Goal: Share content

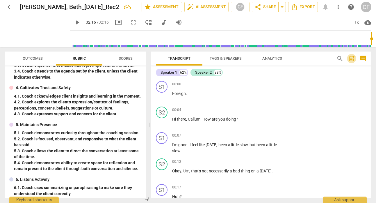
click at [352, 59] on span "post_add" at bounding box center [351, 58] width 7 height 7
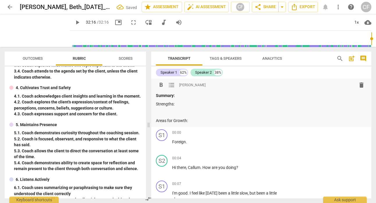
click at [33, 56] on span "Outcomes" at bounding box center [33, 58] width 20 height 4
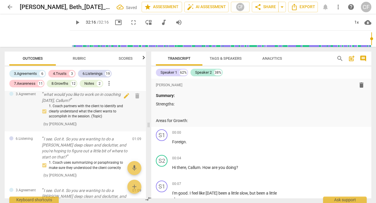
scroll to position [4, 0]
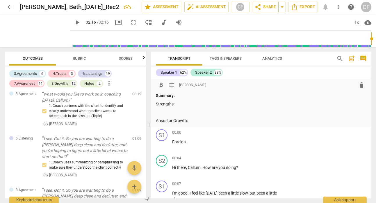
click at [161, 109] on p at bounding box center [261, 112] width 211 height 6
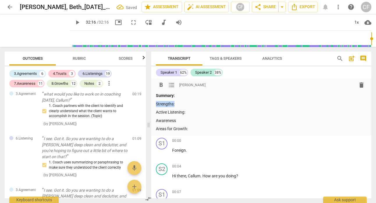
drag, startPoint x: 177, startPoint y: 103, endPoint x: 153, endPoint y: 103, distance: 24.4
click at [153, 103] on div "format_bold format_list_bulleted [PERSON_NAME] delete Summary: Strengths: Activ…" at bounding box center [261, 107] width 220 height 57
click at [161, 85] on span "format_bold" at bounding box center [161, 84] width 7 height 7
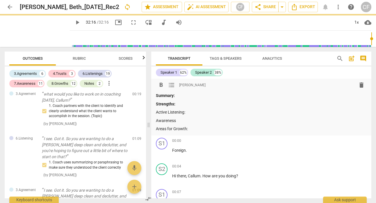
drag, startPoint x: 188, startPoint y: 129, endPoint x: 153, endPoint y: 128, distance: 35.2
click at [153, 128] on div "format_bold format_list_bulleted [PERSON_NAME] delete Summary: Strengths: Activ…" at bounding box center [261, 107] width 220 height 57
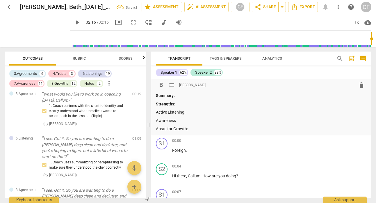
click at [163, 85] on span "format_bold" at bounding box center [161, 84] width 7 height 7
click at [61, 83] on div "8.Growths" at bounding box center [59, 84] width 17 height 6
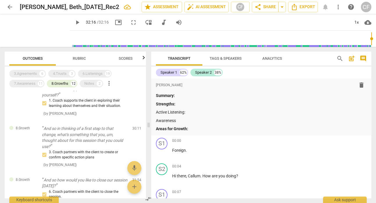
scroll to position [540, 0]
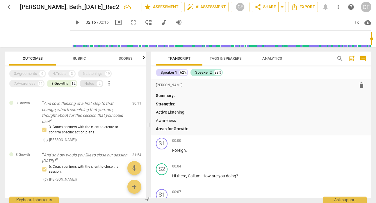
click at [92, 83] on div "Notes" at bounding box center [89, 84] width 10 height 6
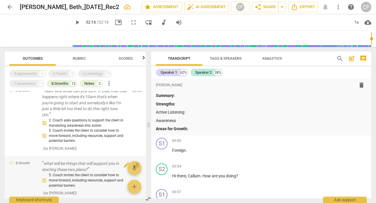
scroll to position [413, 0]
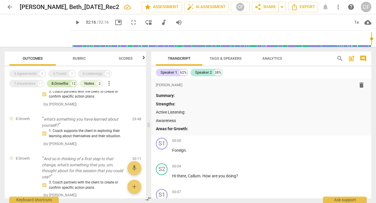
click at [62, 83] on div "8.Growths" at bounding box center [59, 84] width 17 height 6
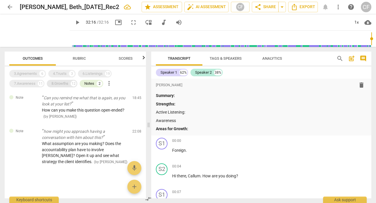
scroll to position [1, 0]
click at [195, 119] on p "Awareness" at bounding box center [261, 121] width 211 height 6
click at [35, 73] on div "3.Agreements" at bounding box center [25, 74] width 23 height 6
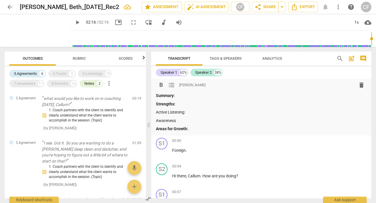
click at [200, 126] on p "Areas for Growth:" at bounding box center [261, 129] width 211 height 6
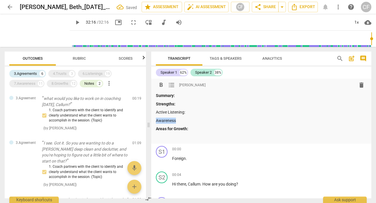
drag, startPoint x: 178, startPoint y: 122, endPoint x: 156, endPoint y: 120, distance: 22.5
click at [155, 120] on div "format_bold format_list_bulleted [PERSON_NAME] delete Summary: Strengths: Activ…" at bounding box center [261, 111] width 220 height 65
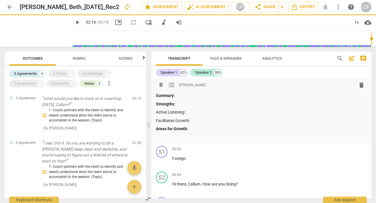
click at [182, 135] on p at bounding box center [261, 137] width 211 height 6
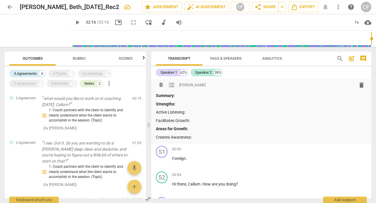
click at [193, 112] on p "Active Listening:" at bounding box center [261, 112] width 211 height 6
click at [88, 81] on div "Notes" at bounding box center [89, 84] width 10 height 6
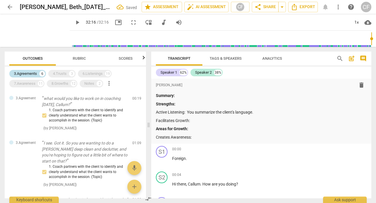
click at [29, 73] on div "3.Agreements" at bounding box center [25, 74] width 23 height 6
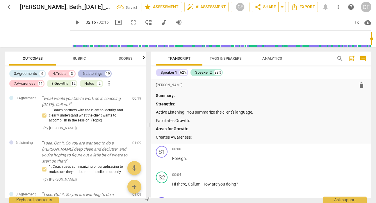
click at [86, 73] on div "6.Listenings" at bounding box center [93, 74] width 20 height 6
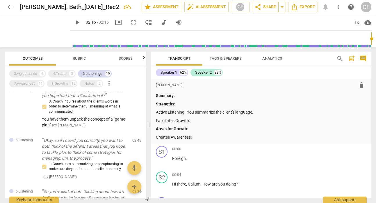
scroll to position [105, 0]
click at [266, 113] on p "Active Listening: You summarize the client's language." at bounding box center [261, 112] width 211 height 6
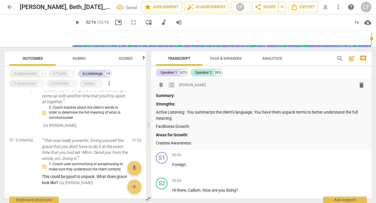
scroll to position [878, 0]
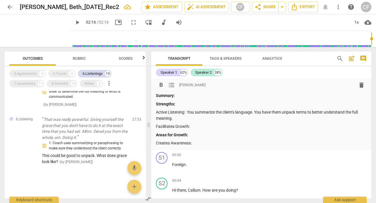
click at [200, 143] on p "Creates Awareness:" at bounding box center [261, 143] width 211 height 6
click at [156, 143] on p "Creates Awareness:" at bounding box center [261, 143] width 211 height 6
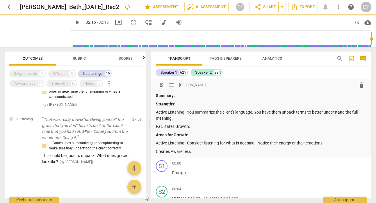
click at [198, 127] on p "Facilitates Growth:" at bounding box center [261, 126] width 211 height 6
click at [94, 70] on div "6.Listenings 19" at bounding box center [95, 74] width 34 height 8
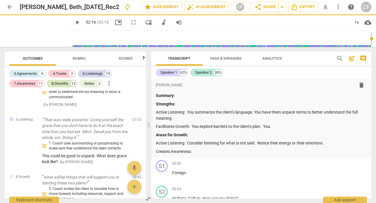
click at [65, 83] on div "8.Growths" at bounding box center [59, 84] width 17 height 6
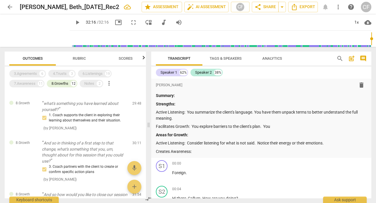
scroll to position [530, 0]
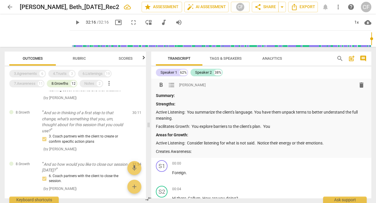
click at [282, 128] on p "Facilitates Growth: You explore barriers to the client's plan. You" at bounding box center [261, 126] width 211 height 6
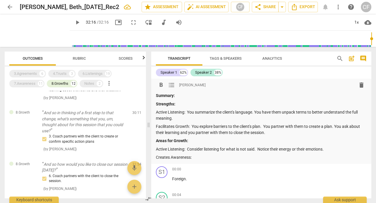
click at [250, 159] on p "Creates Awareness:" at bounding box center [261, 157] width 211 height 6
click at [58, 81] on div "8.Growths" at bounding box center [59, 84] width 17 height 6
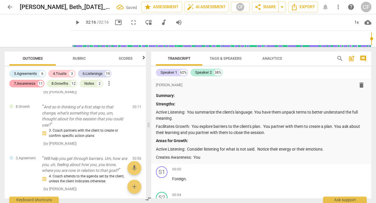
click at [32, 84] on div "7.Awareness" at bounding box center [25, 84] width 22 height 6
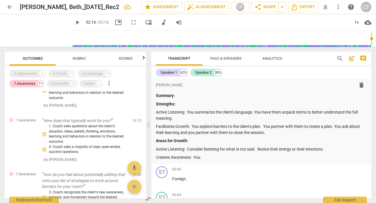
scroll to position [414, 0]
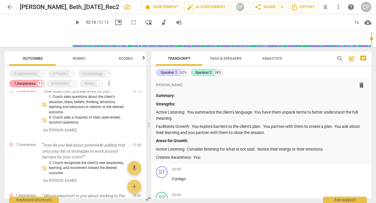
click at [20, 84] on div "7.Awareness" at bounding box center [25, 84] width 22 height 6
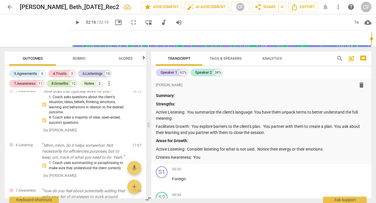
click at [59, 85] on div "8.Growths" at bounding box center [59, 84] width 17 height 6
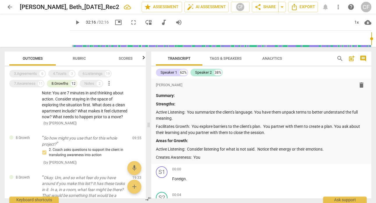
scroll to position [0, 0]
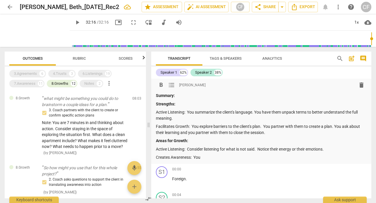
click at [210, 156] on p "Creates Awareness: You" at bounding box center [261, 157] width 211 height 6
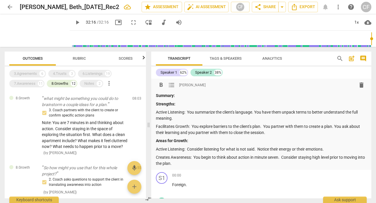
click at [210, 156] on p "Creates Awareness: You begin to think about action in minute seven. Consider st…" at bounding box center [261, 160] width 211 height 12
click at [203, 164] on p "Creates Awareness: You begin to think about action in minute seven. Consider st…" at bounding box center [261, 160] width 211 height 12
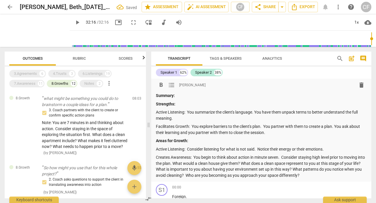
scroll to position [31, 0]
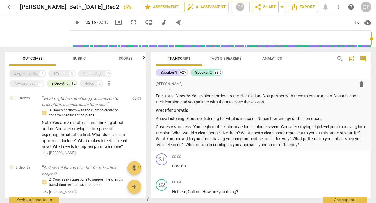
click at [34, 72] on div "3.Agreements" at bounding box center [25, 74] width 23 height 6
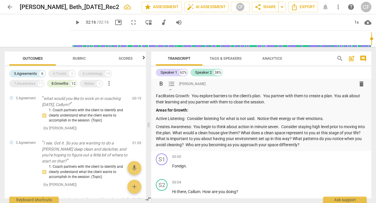
scroll to position [0, 0]
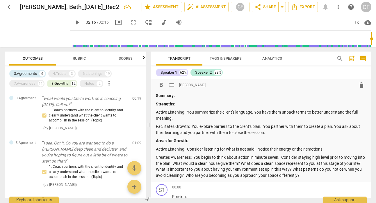
click at [156, 110] on p "Active Listening: You summarize the client's language. You have them unpack ter…" at bounding box center [261, 115] width 211 height 12
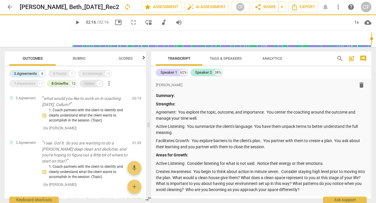
click at [85, 84] on div "Notes 2" at bounding box center [92, 84] width 24 height 8
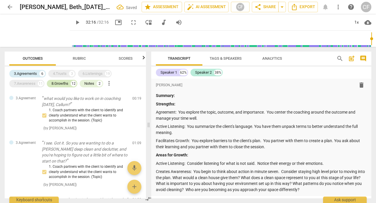
click at [63, 82] on div "8.Growths" at bounding box center [59, 84] width 17 height 6
click at [31, 74] on div "3.Agreements" at bounding box center [25, 74] width 23 height 6
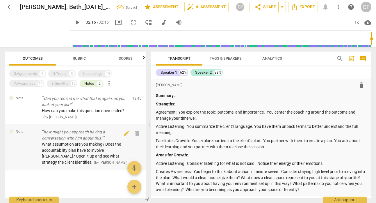
scroll to position [1, 0]
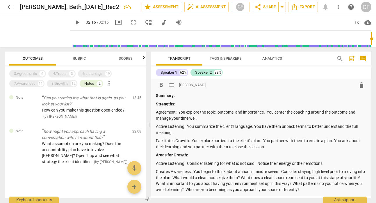
click at [180, 177] on p "Creates Awareness: You begin to think about action in minute seven. Consider st…" at bounding box center [261, 180] width 211 height 24
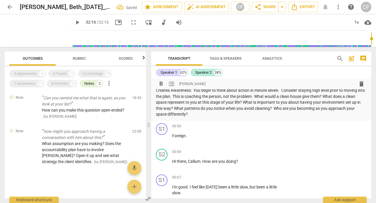
click at [352, 58] on span "post_add" at bounding box center [351, 58] width 7 height 7
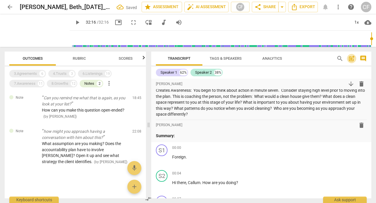
click at [352, 58] on span "post_add" at bounding box center [351, 58] width 7 height 7
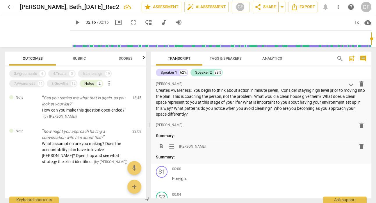
scroll to position [78, 0]
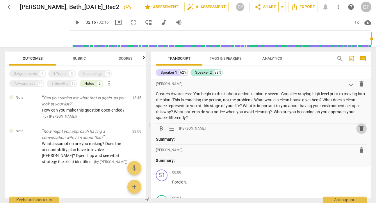
click at [360, 129] on span "delete" at bounding box center [361, 128] width 7 height 7
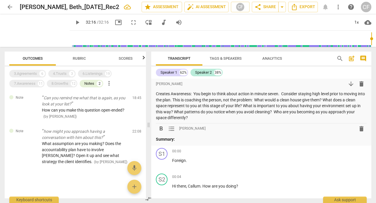
click at [360, 130] on span "delete" at bounding box center [361, 128] width 7 height 7
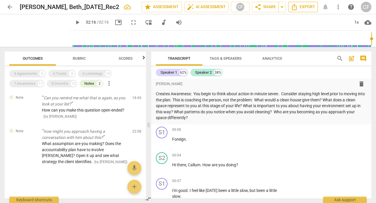
click at [300, 8] on span "Export" at bounding box center [303, 6] width 24 height 7
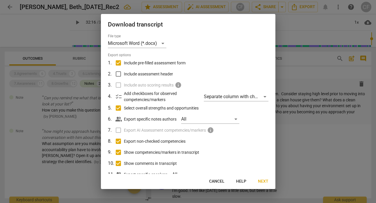
click at [265, 182] on span "Next" at bounding box center [263, 181] width 10 height 6
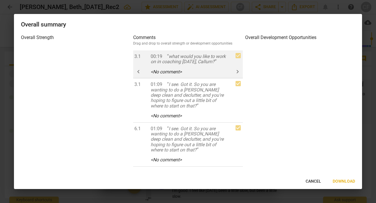
click at [136, 69] on span "keyboard_arrow_left" at bounding box center [138, 71] width 7 height 7
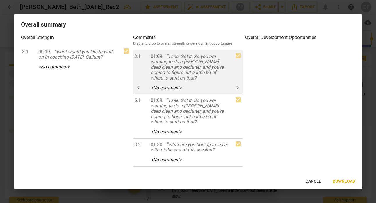
click at [138, 90] on span "keyboard_arrow_left" at bounding box center [138, 87] width 7 height 7
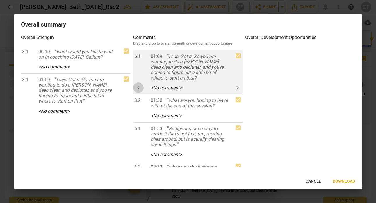
click at [139, 86] on span "keyboard_arrow_left" at bounding box center [138, 87] width 7 height 7
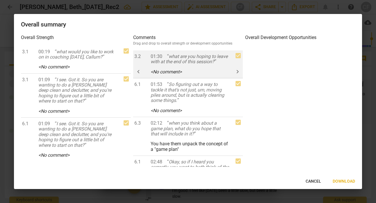
click at [140, 75] on span "keyboard_arrow_left" at bounding box center [138, 71] width 7 height 7
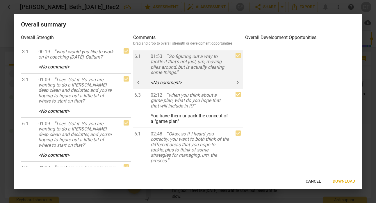
click at [140, 80] on span "keyboard_arrow_left" at bounding box center [138, 82] width 7 height 7
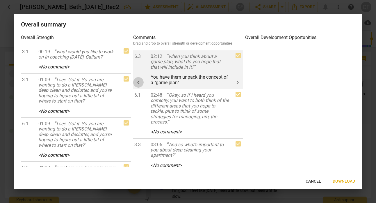
click at [140, 80] on span "keyboard_arrow_left" at bounding box center [138, 82] width 7 height 7
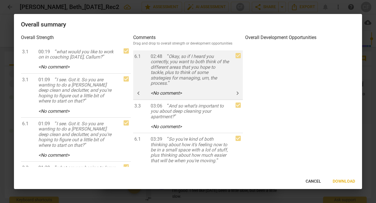
click at [137, 94] on span "keyboard_arrow_left" at bounding box center [138, 93] width 7 height 7
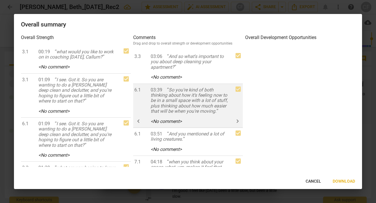
click at [0, 0] on button "keyboard_arrow_left" at bounding box center [0, 0] width 0 height 0
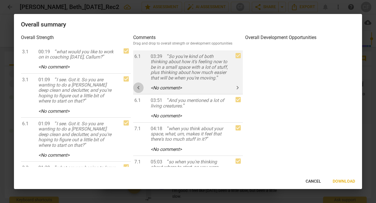
click at [138, 91] on span "keyboard_arrow_left" at bounding box center [138, 87] width 7 height 7
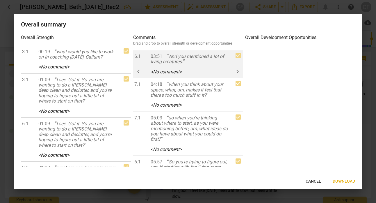
click at [139, 74] on span "keyboard_arrow_left" at bounding box center [138, 71] width 7 height 7
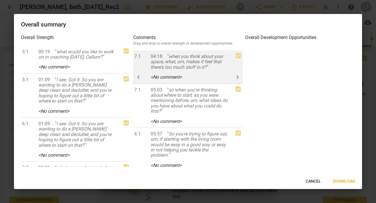
click at [139, 74] on span "keyboard_arrow_left" at bounding box center [138, 77] width 7 height 7
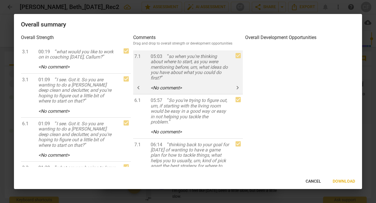
click at [139, 85] on span "keyboard_arrow_left" at bounding box center [138, 87] width 7 height 7
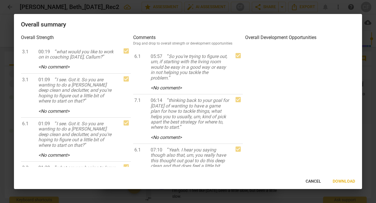
click at [0, 0] on span "keyboard_arrow_left" at bounding box center [0, 0] width 0 height 0
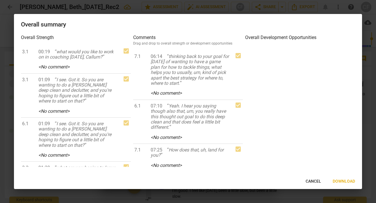
click at [315, 179] on span "Cancel" at bounding box center [313, 181] width 15 height 6
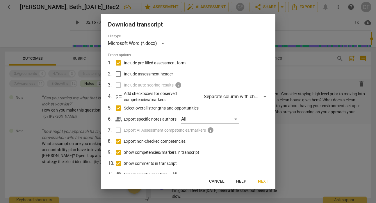
click at [218, 179] on span "Cancel" at bounding box center [216, 181] width 15 height 6
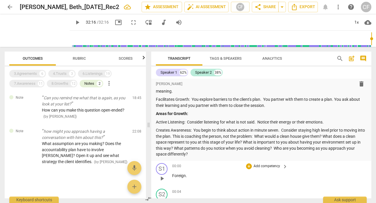
scroll to position [0, 0]
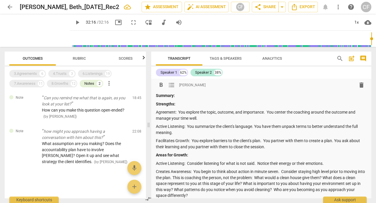
click at [341, 161] on p "Active Listening: Consider listening for what is not said. Notice their energy …" at bounding box center [261, 163] width 211 height 6
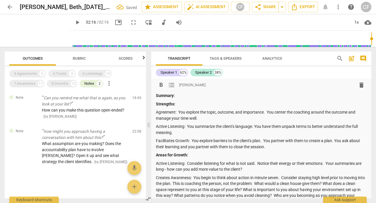
click at [171, 170] on p "Active Listening: Consider listening for what is not said. Notice their energy …" at bounding box center [261, 166] width 211 height 12
click at [324, 170] on p "Active Listening: Consider listening for what is not said. Notice their energy …" at bounding box center [261, 166] width 211 height 12
click at [336, 150] on div "Summary: Strengths: Agreement: You explore the topic, outcome, and importance. …" at bounding box center [261, 148] width 211 height 112
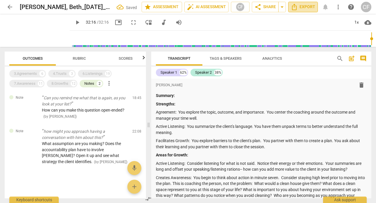
click at [299, 5] on span "Export" at bounding box center [303, 6] width 24 height 7
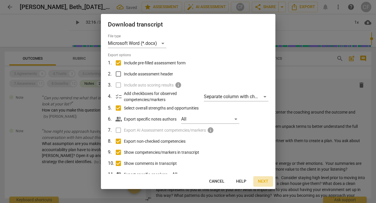
click at [265, 180] on span "Next" at bounding box center [263, 181] width 10 height 6
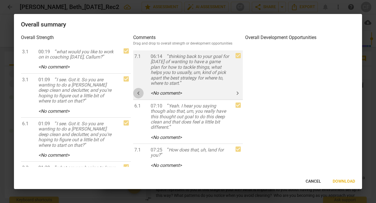
click at [140, 94] on span "keyboard_arrow_left" at bounding box center [138, 93] width 7 height 7
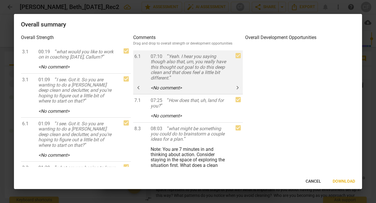
click at [139, 86] on span "keyboard_arrow_left" at bounding box center [138, 87] width 7 height 7
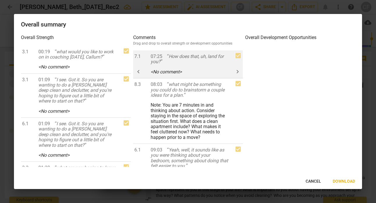
click at [139, 70] on span "keyboard_arrow_left" at bounding box center [138, 71] width 7 height 7
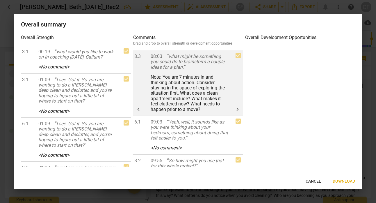
click at [236, 111] on span "keyboard_arrow_right" at bounding box center [237, 109] width 7 height 7
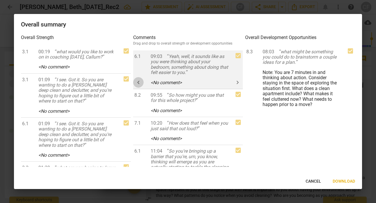
click at [142, 81] on span "keyboard_arrow_left" at bounding box center [138, 82] width 10 height 7
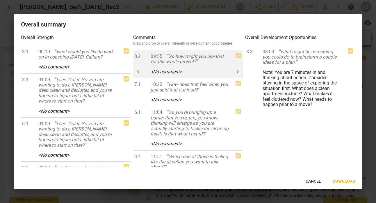
click at [140, 72] on span "keyboard_arrow_left" at bounding box center [138, 71] width 7 height 7
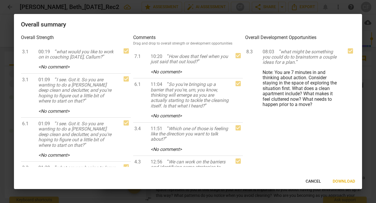
click at [0, 0] on span "keyboard_arrow_left" at bounding box center [0, 0] width 0 height 0
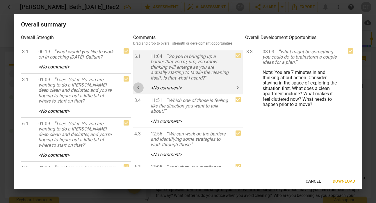
click at [138, 85] on span "keyboard_arrow_left" at bounding box center [138, 87] width 7 height 7
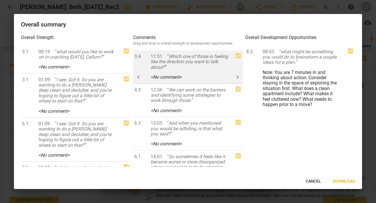
click at [140, 75] on span "keyboard_arrow_left" at bounding box center [138, 77] width 7 height 7
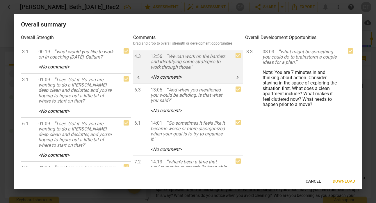
click at [140, 77] on span "keyboard_arrow_left" at bounding box center [138, 77] width 7 height 7
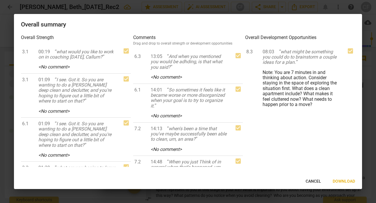
click at [0, 0] on span "keyboard_arrow_left" at bounding box center [0, 0] width 0 height 0
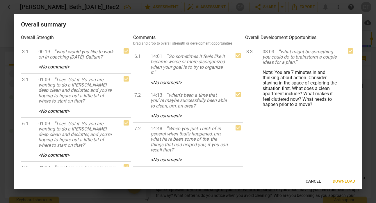
click at [140, 77] on div "6.1 14:01 So sometimes it feels like it became worse or more disorganized when …" at bounding box center [188, 69] width 110 height 39
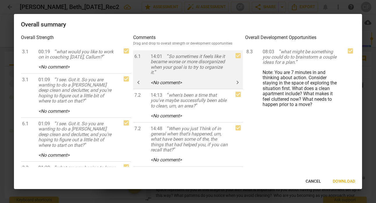
click at [140, 82] on span "keyboard_arrow_left" at bounding box center [138, 82] width 7 height 7
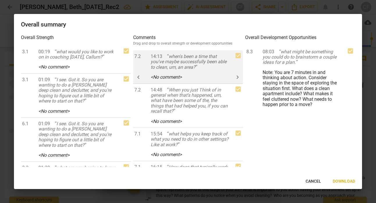
click at [141, 75] on span "keyboard_arrow_left" at bounding box center [138, 77] width 7 height 7
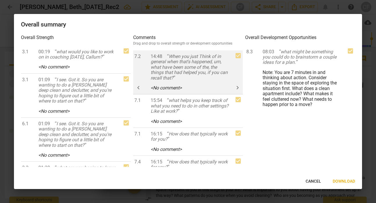
click at [138, 86] on span "keyboard_arrow_left" at bounding box center [138, 87] width 7 height 7
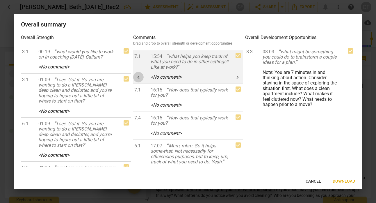
click at [139, 78] on span "keyboard_arrow_left" at bounding box center [138, 77] width 7 height 7
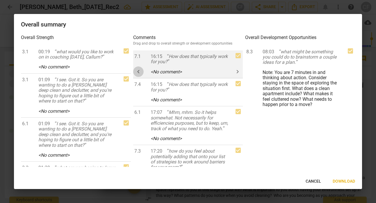
click at [141, 68] on span "keyboard_arrow_left" at bounding box center [138, 71] width 7 height 7
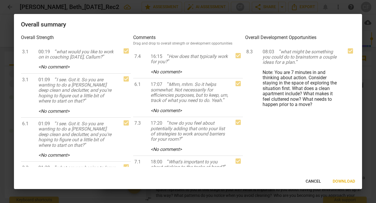
click at [0, 0] on span "keyboard_arrow_left" at bounding box center [0, 0] width 0 height 0
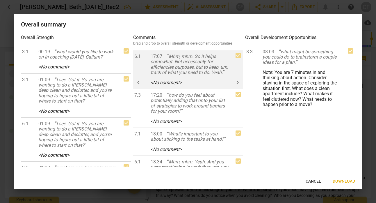
click at [136, 83] on button "keyboard_arrow_left" at bounding box center [138, 82] width 10 height 10
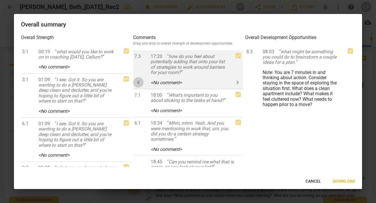
click at [137, 81] on span "keyboard_arrow_left" at bounding box center [138, 82] width 7 height 7
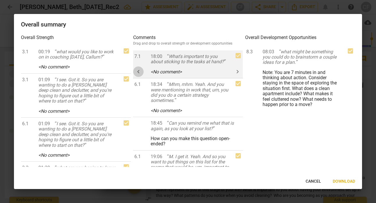
click at [140, 69] on span "keyboard_arrow_left" at bounding box center [138, 71] width 7 height 7
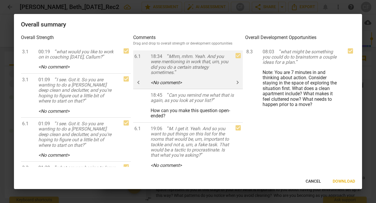
click at [139, 79] on span "keyboard_arrow_left" at bounding box center [138, 82] width 7 height 7
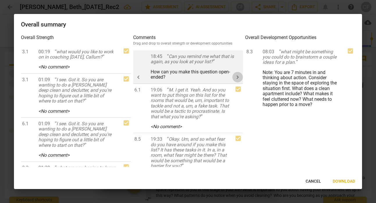
click at [235, 78] on span "keyboard_arrow_right" at bounding box center [237, 77] width 7 height 7
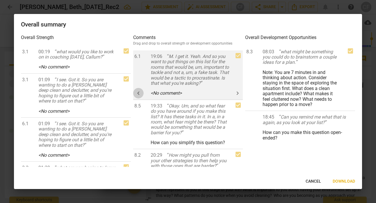
click at [138, 97] on span "keyboard_arrow_left" at bounding box center [138, 93] width 7 height 7
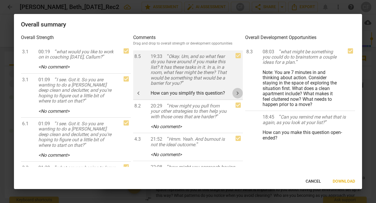
click at [236, 92] on span "keyboard_arrow_right" at bounding box center [237, 93] width 7 height 7
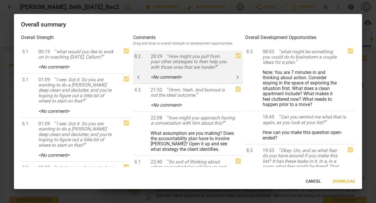
click at [141, 80] on span "keyboard_arrow_left" at bounding box center [138, 77] width 7 height 7
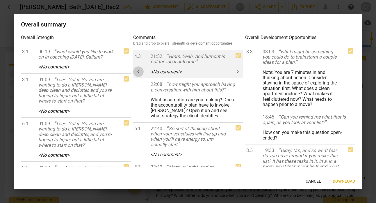
click at [139, 72] on span "keyboard_arrow_left" at bounding box center [138, 71] width 7 height 7
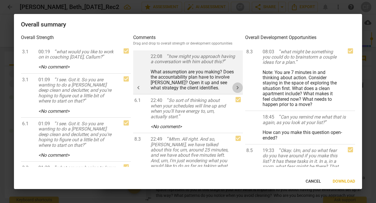
click at [234, 89] on span "keyboard_arrow_right" at bounding box center [237, 87] width 7 height 7
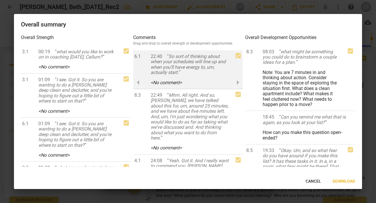
click at [138, 83] on span "keyboard_arrow_left" at bounding box center [138, 82] width 7 height 7
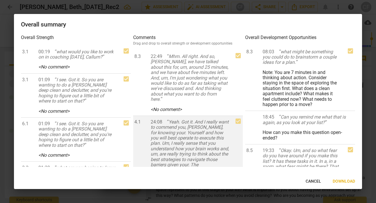
click at [0, 0] on span "keyboard_arrow_left" at bounding box center [0, 0] width 0 height 0
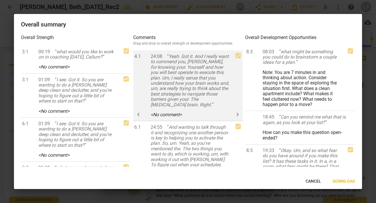
click at [139, 112] on span "keyboard_arrow_left" at bounding box center [138, 114] width 7 height 7
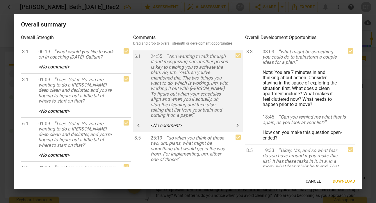
click at [139, 123] on span "keyboard_arrow_left" at bounding box center [138, 125] width 7 height 7
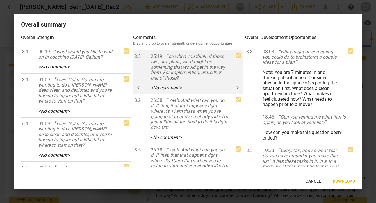
click at [139, 86] on span "keyboard_arrow_left" at bounding box center [138, 87] width 7 height 7
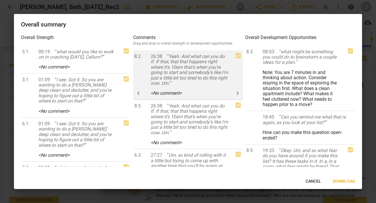
click at [138, 91] on span "keyboard_arrow_left" at bounding box center [138, 93] width 7 height 7
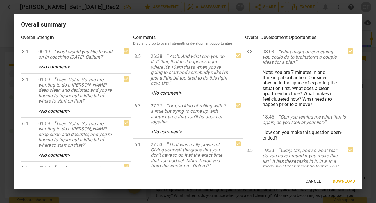
click at [0, 0] on span "keyboard_arrow_left" at bounding box center [0, 0] width 0 height 0
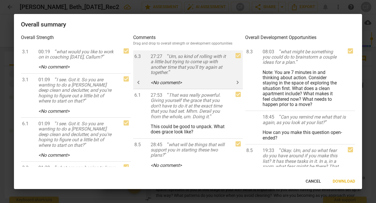
click at [138, 77] on button "keyboard_arrow_left" at bounding box center [138, 82] width 10 height 10
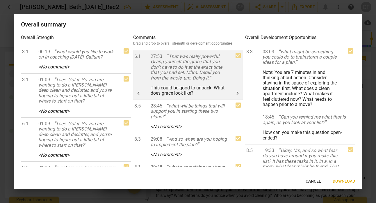
click at [235, 93] on span "keyboard_arrow_right" at bounding box center [237, 93] width 7 height 7
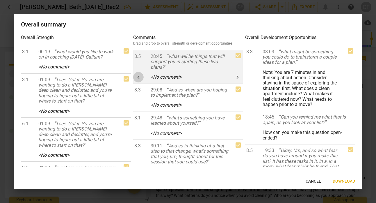
click at [138, 76] on span "keyboard_arrow_left" at bounding box center [138, 77] width 7 height 7
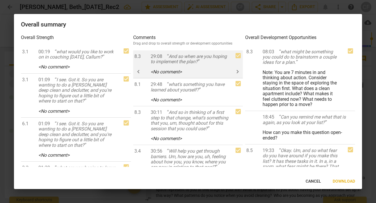
click at [139, 67] on button "keyboard_arrow_left" at bounding box center [138, 71] width 10 height 10
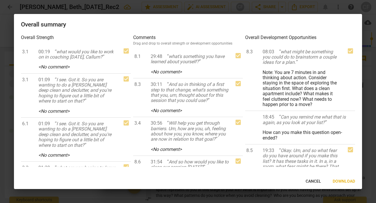
click at [0, 0] on button "keyboard_arrow_left" at bounding box center [0, 0] width 0 height 0
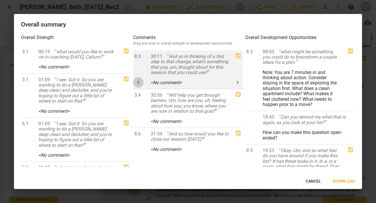
click at [139, 79] on span "keyboard_arrow_left" at bounding box center [138, 82] width 7 height 7
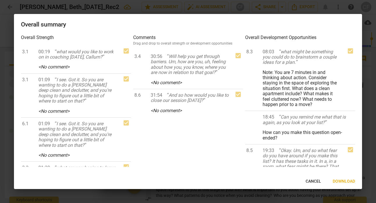
click at [0, 0] on span "keyboard_arrow_left" at bounding box center [0, 0] width 0 height 0
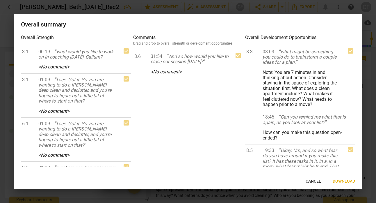
click at [139, 79] on div "8.6 31:54 And so how would you like to close our session [DATE]? < No comment >…" at bounding box center [188, 108] width 110 height 116
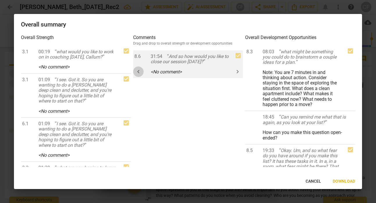
click at [139, 74] on span "keyboard_arrow_left" at bounding box center [138, 71] width 7 height 7
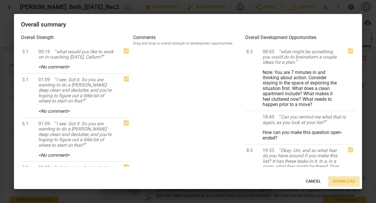
click at [340, 183] on span "Download" at bounding box center [344, 181] width 22 height 6
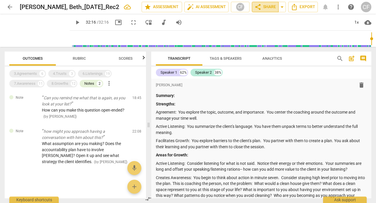
click at [270, 6] on span "share Share" at bounding box center [266, 6] width 22 height 7
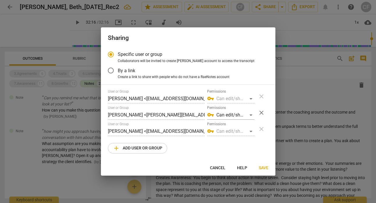
click at [156, 148] on span "add Add user or group" at bounding box center [137, 148] width 49 height 7
radio input "false"
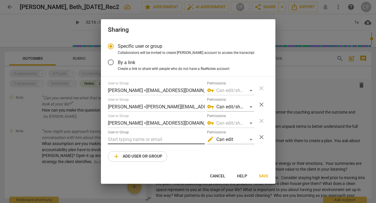
click at [156, 141] on input "text" at bounding box center [156, 139] width 97 height 9
type input "B"
click at [121, 138] on input "text" at bounding box center [156, 139] width 97 height 9
paste input "[PERSON_NAME][EMAIL_ADDRESS][PERSON_NAME][DOMAIN_NAME]"
type input "[PERSON_NAME][EMAIL_ADDRESS][PERSON_NAME][DOMAIN_NAME]"
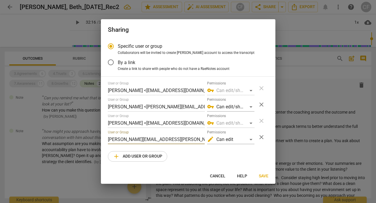
click at [267, 175] on span "Save" at bounding box center [264, 176] width 10 height 6
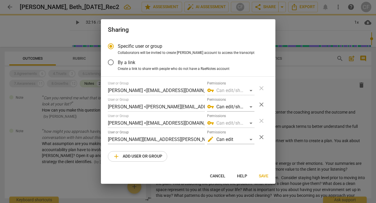
radio input "false"
type input "[PERSON_NAME] <[PERSON_NAME][EMAIL_ADDRESS][PERSON_NAME][DOMAIN_NAME]>"
